Goal: Information Seeking & Learning: Understand process/instructions

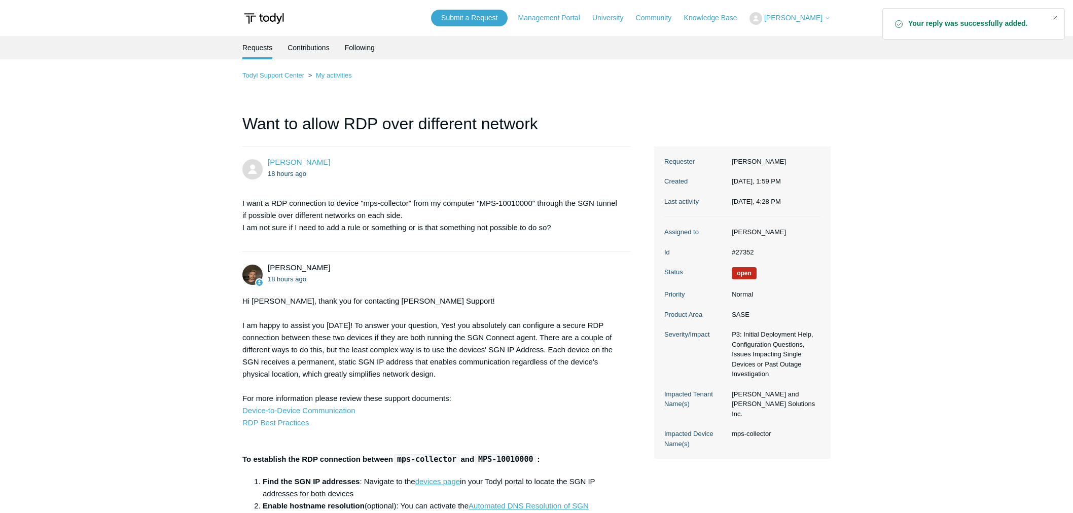
scroll to position [988, 0]
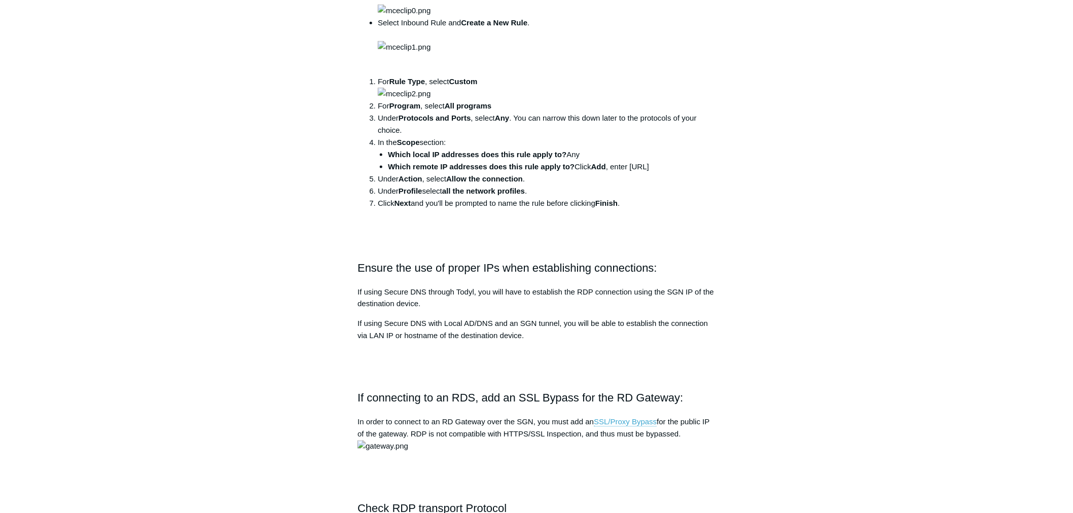
scroll to position [564, 0]
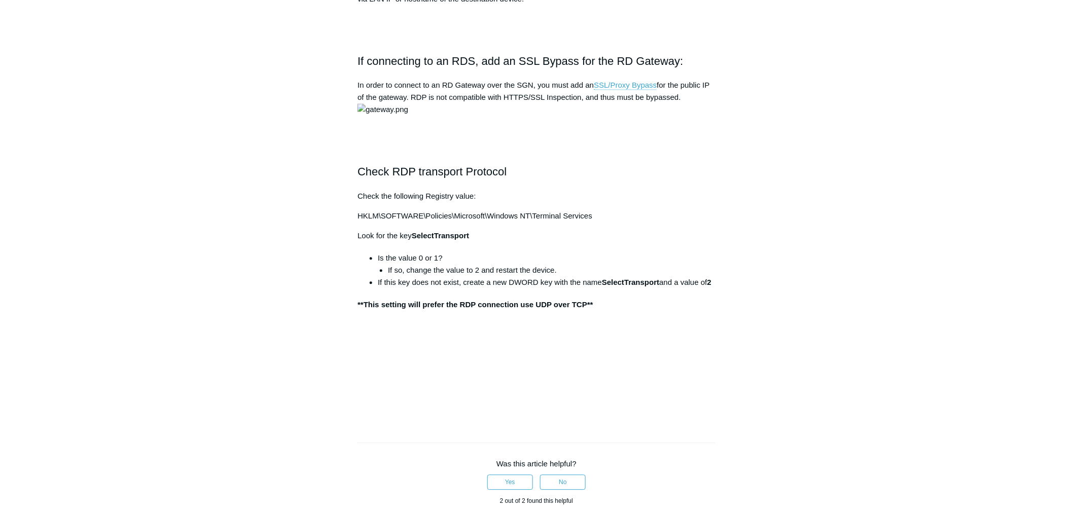
scroll to position [845, 0]
drag, startPoint x: 350, startPoint y: 197, endPoint x: 487, endPoint y: 195, distance: 137.5
click at [487, 195] on article "Remote Desktop (RDP) Best Practices Follow Not yet followed by anyone Ensure RD…" at bounding box center [536, 8] width 389 height 1522
drag, startPoint x: 565, startPoint y: 198, endPoint x: 564, endPoint y: 203, distance: 5.6
